Goal: Task Accomplishment & Management: Manage account settings

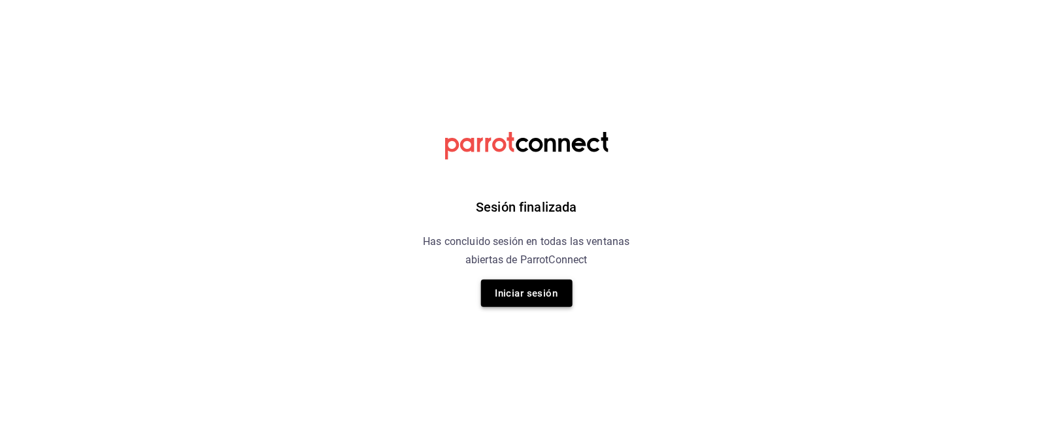
click at [538, 286] on button "Iniciar sesión" at bounding box center [526, 293] width 91 height 27
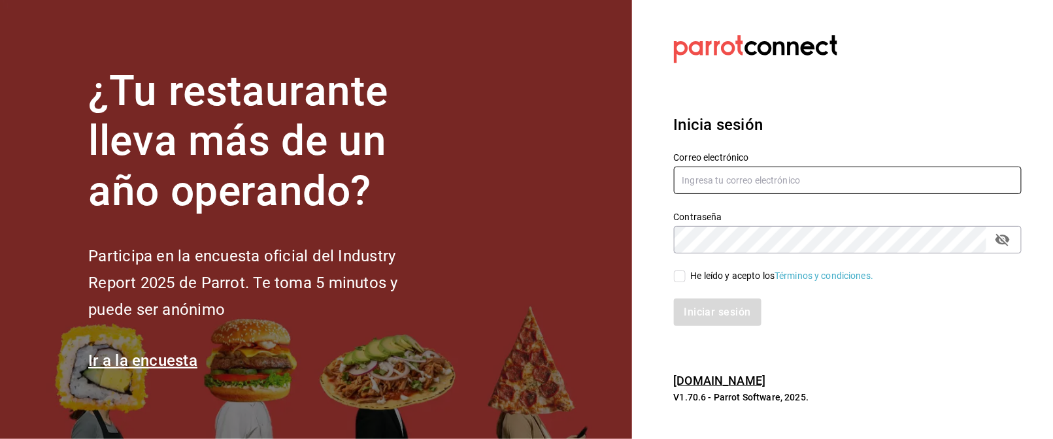
type input "mrhuinosco@gmail.com"
click at [680, 273] on input "He leído y acepto los Términos y condiciones." at bounding box center [680, 277] width 12 height 12
checkbox input "true"
click at [711, 308] on button "Iniciar sesión" at bounding box center [718, 312] width 89 height 27
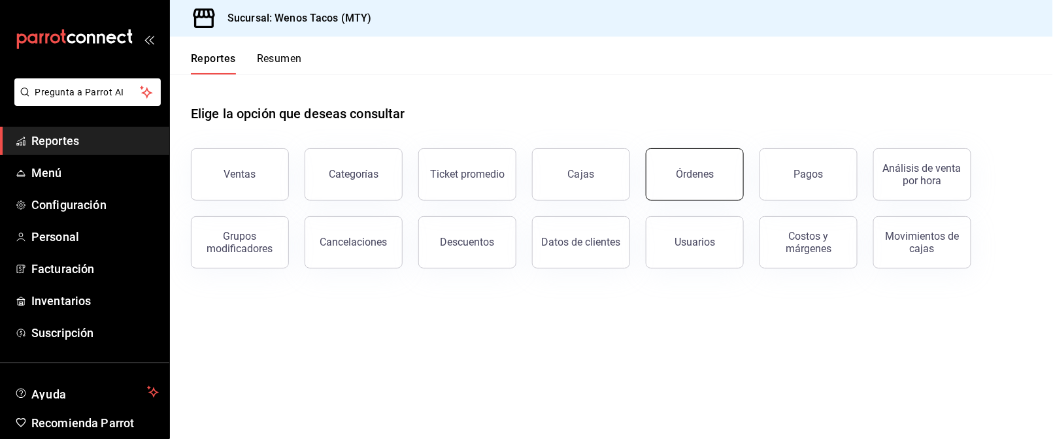
click at [682, 178] on div "Órdenes" at bounding box center [695, 174] width 38 height 12
